Goal: Task Accomplishment & Management: Manage account settings

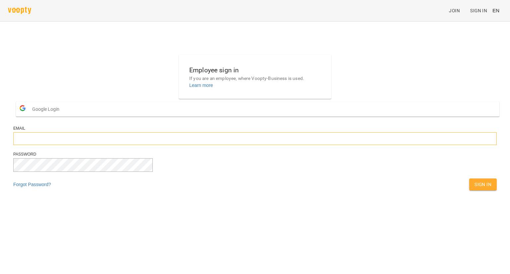
type input "**********"
click at [475, 189] on span "Sign In" at bounding box center [483, 185] width 17 height 8
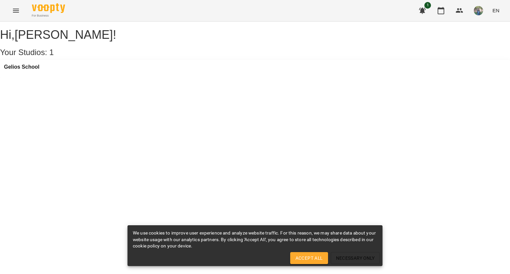
click at [313, 259] on span "Accept All" at bounding box center [309, 258] width 27 height 8
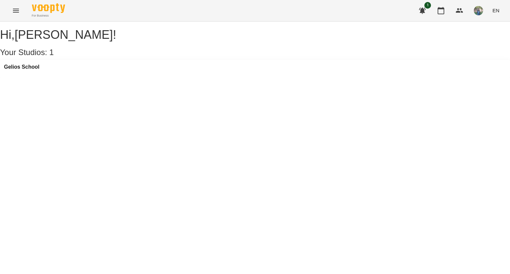
click at [94, 78] on div "Gelios School" at bounding box center [255, 69] width 510 height 18
click at [27, 74] on div "Gelios School" at bounding box center [22, 69] width 36 height 10
click at [25, 70] on h3 "Gelios School" at bounding box center [22, 67] width 36 height 6
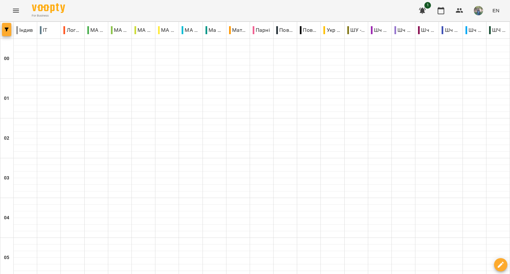
click at [10, 27] on button "button" at bounding box center [6, 29] width 9 height 13
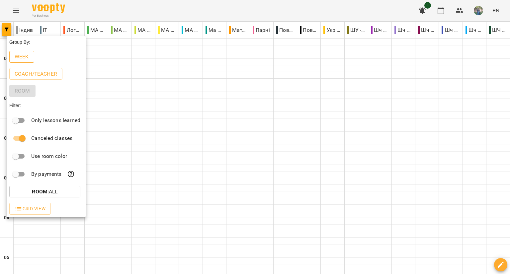
click at [24, 56] on p "Week" at bounding box center [22, 57] width 14 height 8
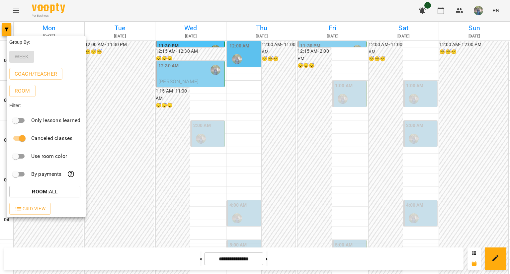
click at [179, 76] on div at bounding box center [255, 137] width 510 height 274
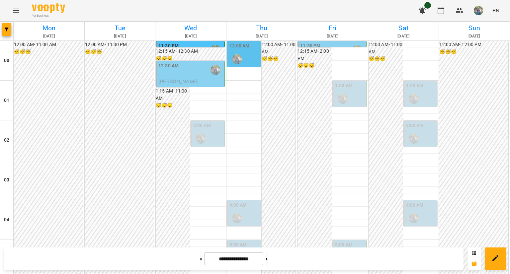
click at [177, 78] on p "[PERSON_NAME]" at bounding box center [190, 82] width 65 height 8
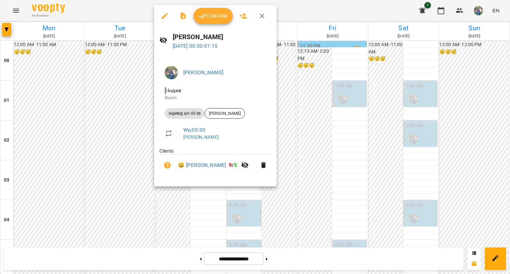
click at [212, 18] on span "Confirm" at bounding box center [213, 16] width 29 height 8
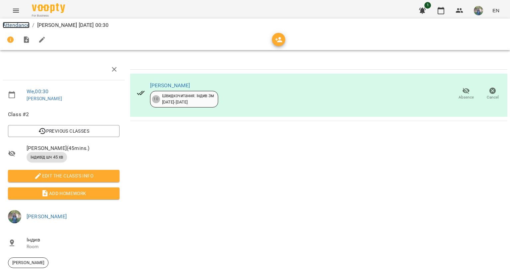
click at [19, 24] on link "Attendance" at bounding box center [16, 25] width 27 height 6
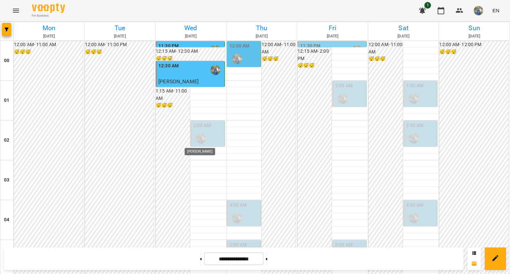
click at [202, 138] on img "Оладько Марія" at bounding box center [201, 139] width 10 height 10
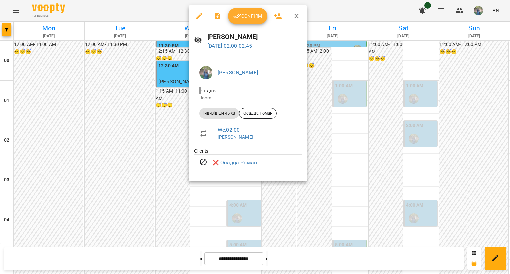
click at [453, 135] on div at bounding box center [255, 137] width 510 height 274
